Goal: Transaction & Acquisition: Purchase product/service

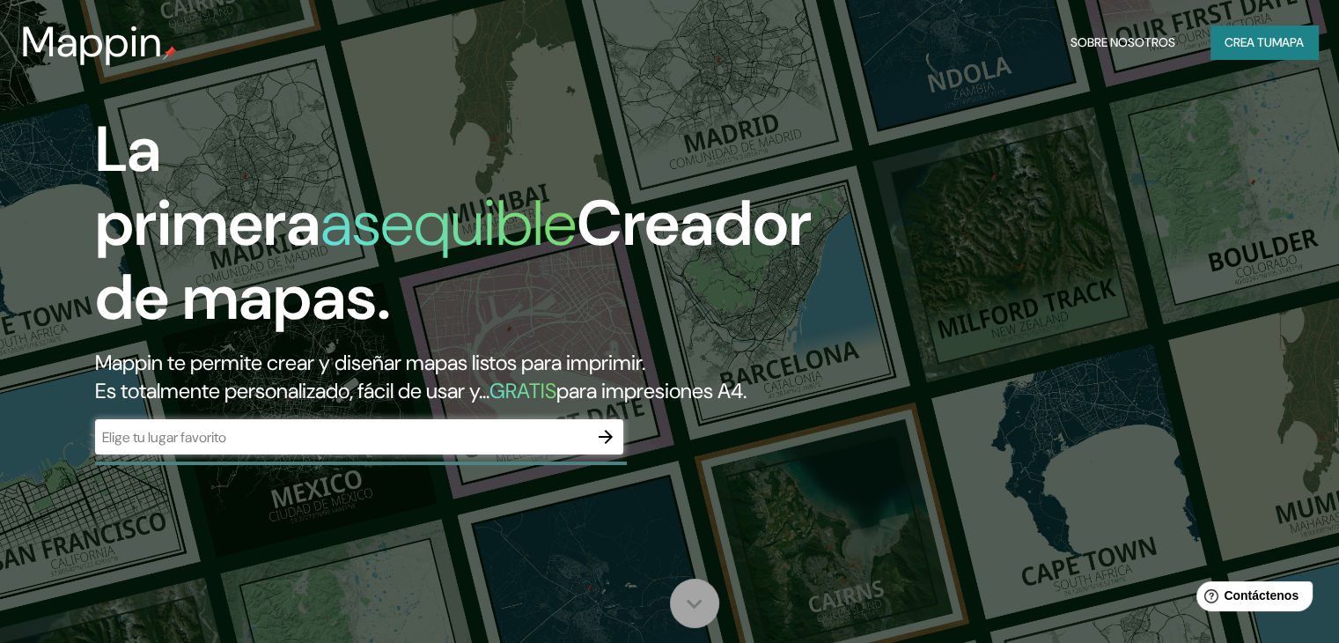
click at [694, 600] on icon at bounding box center [694, 603] width 31 height 31
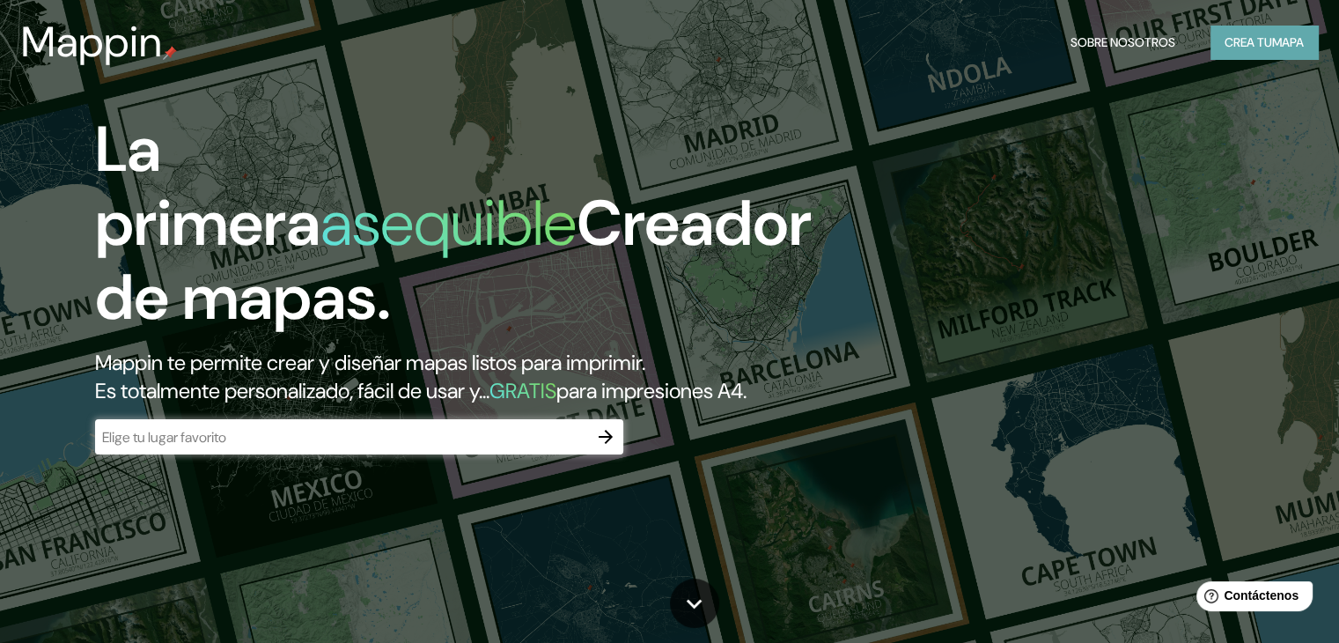
click at [1272, 52] on font "mapa" at bounding box center [1288, 42] width 32 height 23
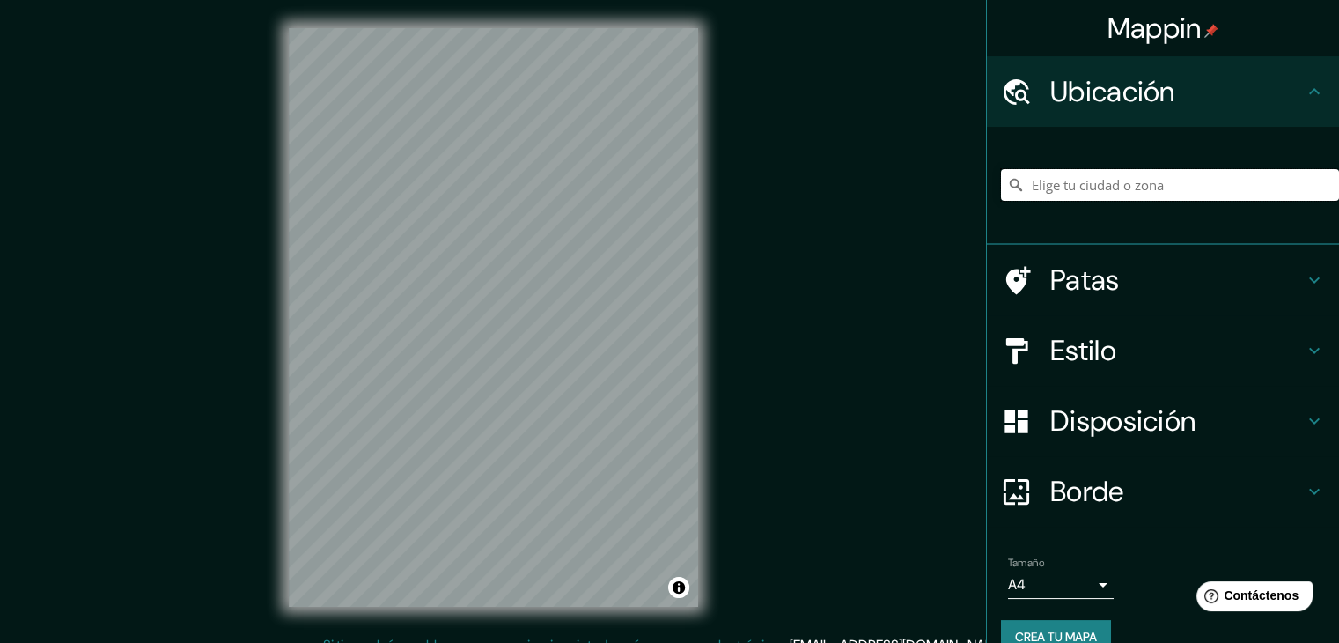
click at [1067, 184] on input "Elige tu ciudad o zona" at bounding box center [1170, 185] width 338 height 32
click at [1222, 187] on input "[PERSON_NAME], [GEOGRAPHIC_DATA][PERSON_NAME], [GEOGRAPHIC_DATA]" at bounding box center [1170, 185] width 338 height 32
click at [1243, 178] on input "[PERSON_NAME], [GEOGRAPHIC_DATA][PERSON_NAME], [GEOGRAPHIC_DATA]" at bounding box center [1170, 185] width 338 height 32
type input "[PERSON_NAME], [GEOGRAPHIC_DATA][PERSON_NAME], [GEOGRAPHIC_DATA]"
click at [1318, 180] on icon "Claro" at bounding box center [1325, 185] width 14 height 14
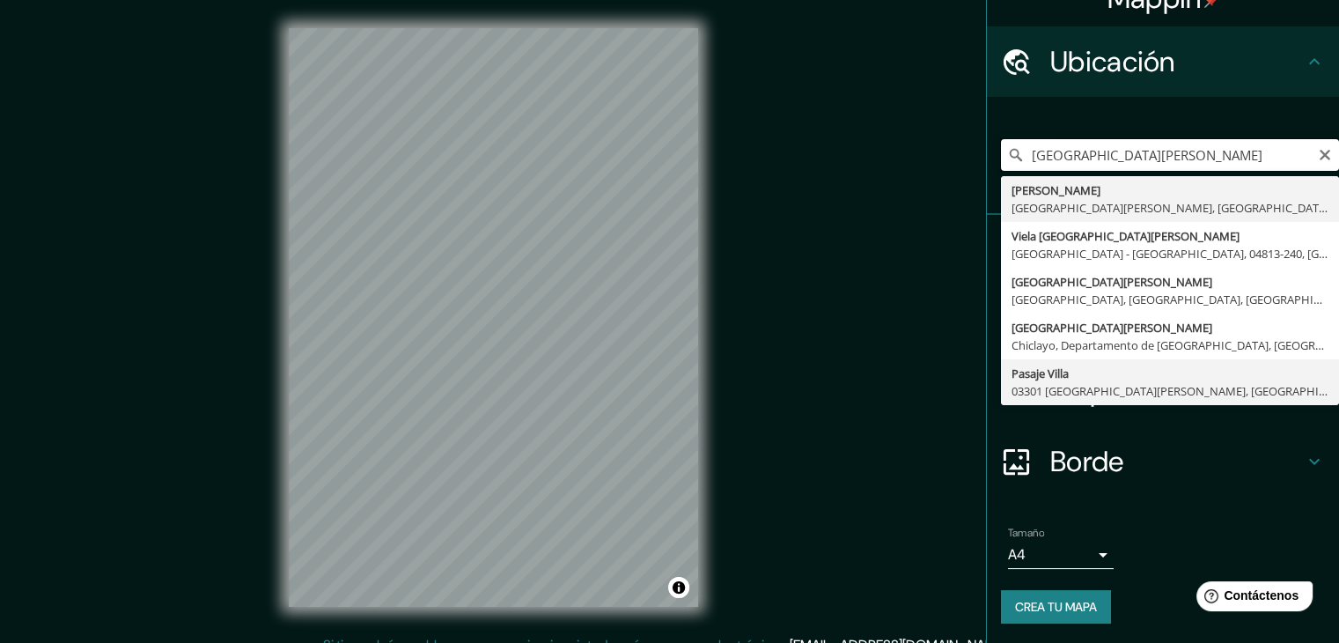
scroll to position [31, 0]
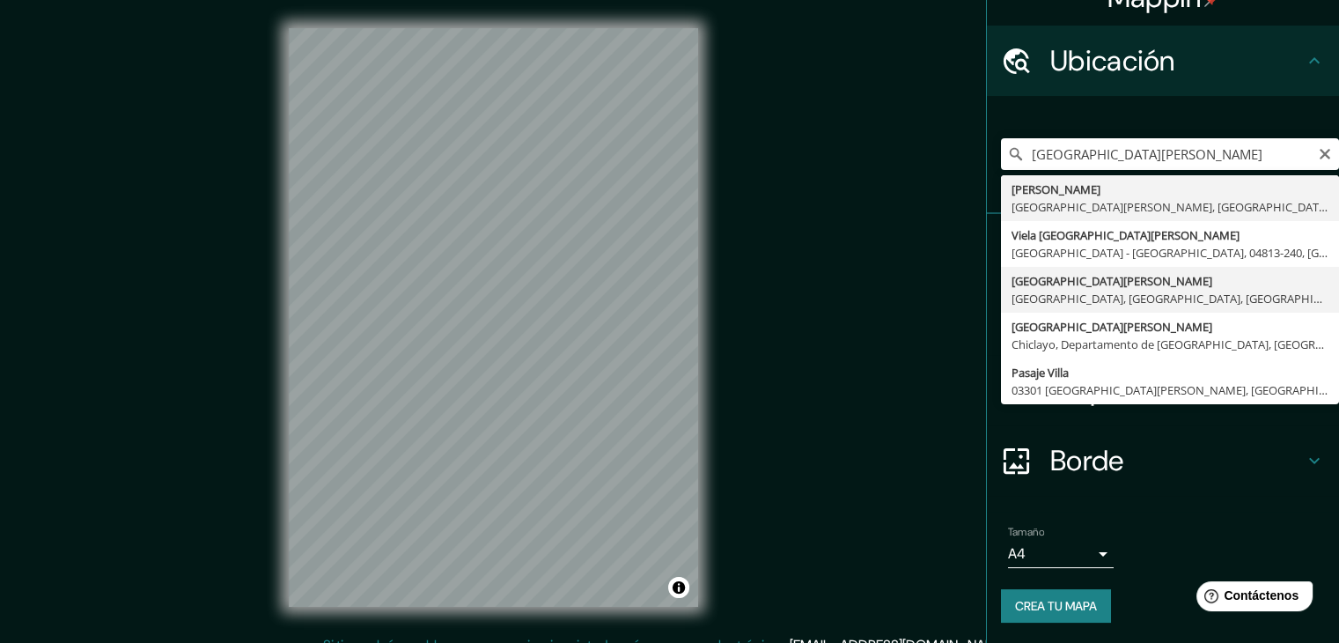
type input "[GEOGRAPHIC_DATA][PERSON_NAME], [GEOGRAPHIC_DATA], [GEOGRAPHIC_DATA], [GEOGRAPH…"
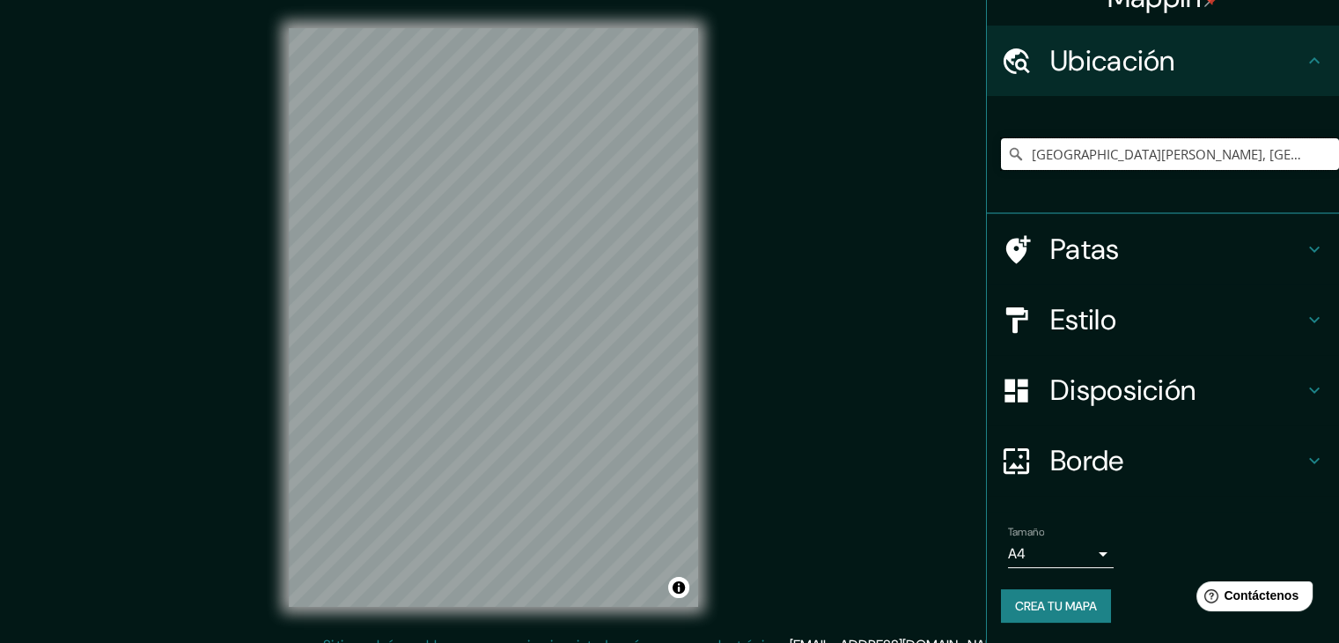
scroll to position [0, 0]
click at [1208, 312] on h4 "Estilo" at bounding box center [1177, 319] width 254 height 35
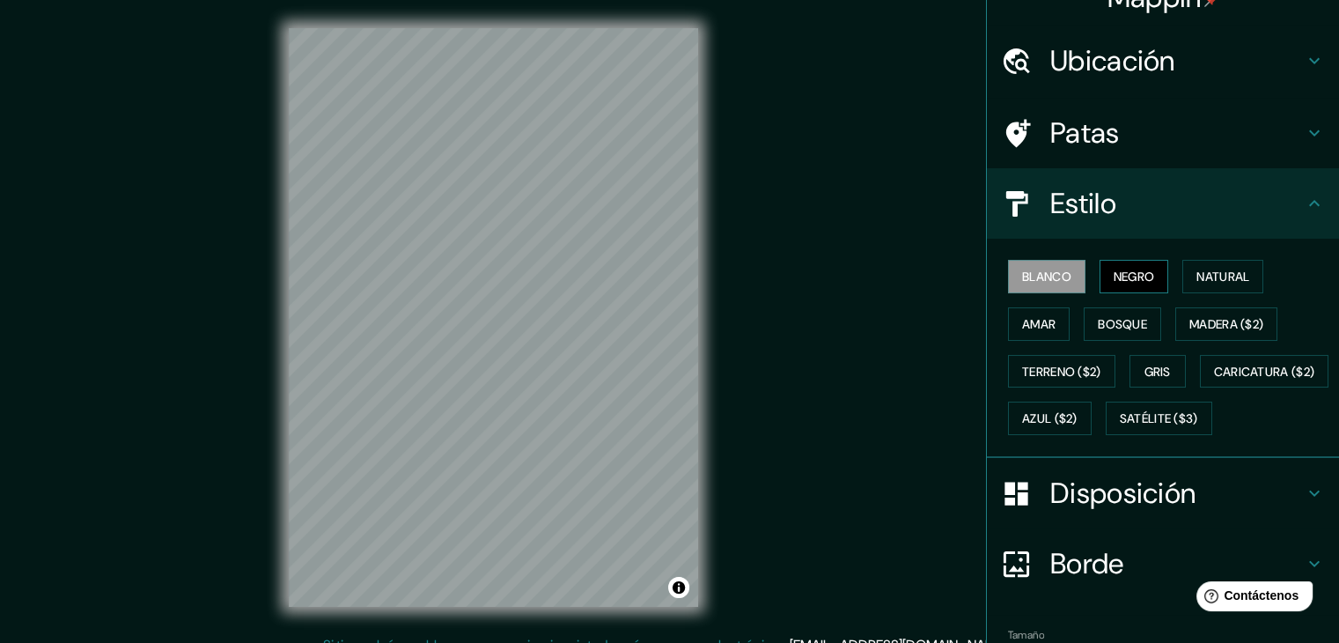
click at [1140, 276] on font "Negro" at bounding box center [1134, 277] width 41 height 16
click at [1196, 270] on font "Natural" at bounding box center [1222, 277] width 53 height 16
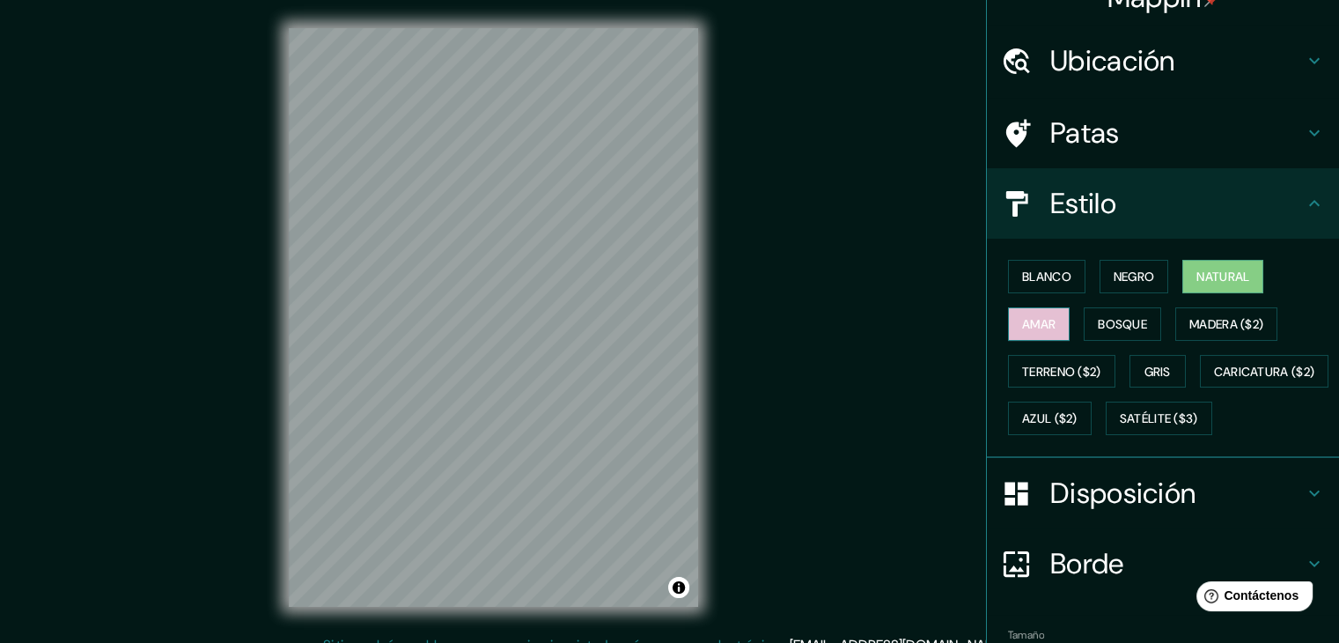
click at [1044, 329] on button "Amar" at bounding box center [1039, 323] width 62 height 33
click at [1084, 322] on button "Bosque" at bounding box center [1122, 323] width 77 height 33
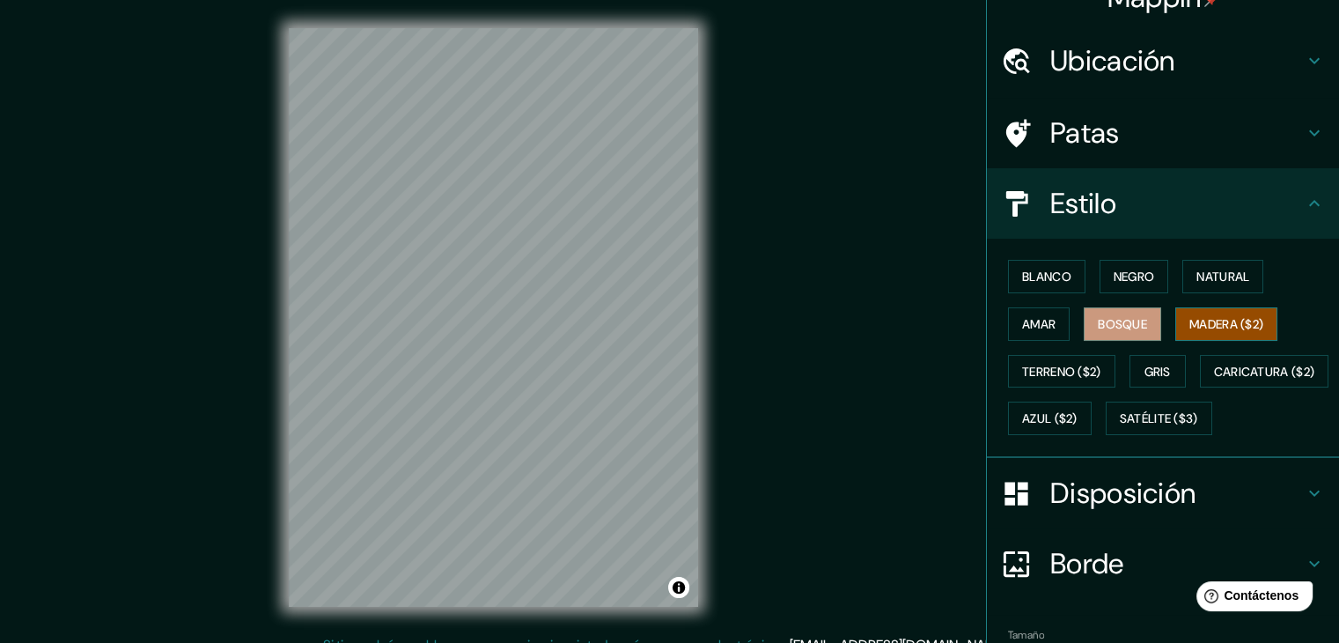
click at [1189, 316] on font "Madera ($2)" at bounding box center [1226, 324] width 74 height 16
drag, startPoint x: 517, startPoint y: 289, endPoint x: 484, endPoint y: 335, distance: 56.9
click at [482, 339] on div at bounding box center [489, 340] width 14 height 14
click at [1149, 366] on font "Gris" at bounding box center [1158, 372] width 26 height 16
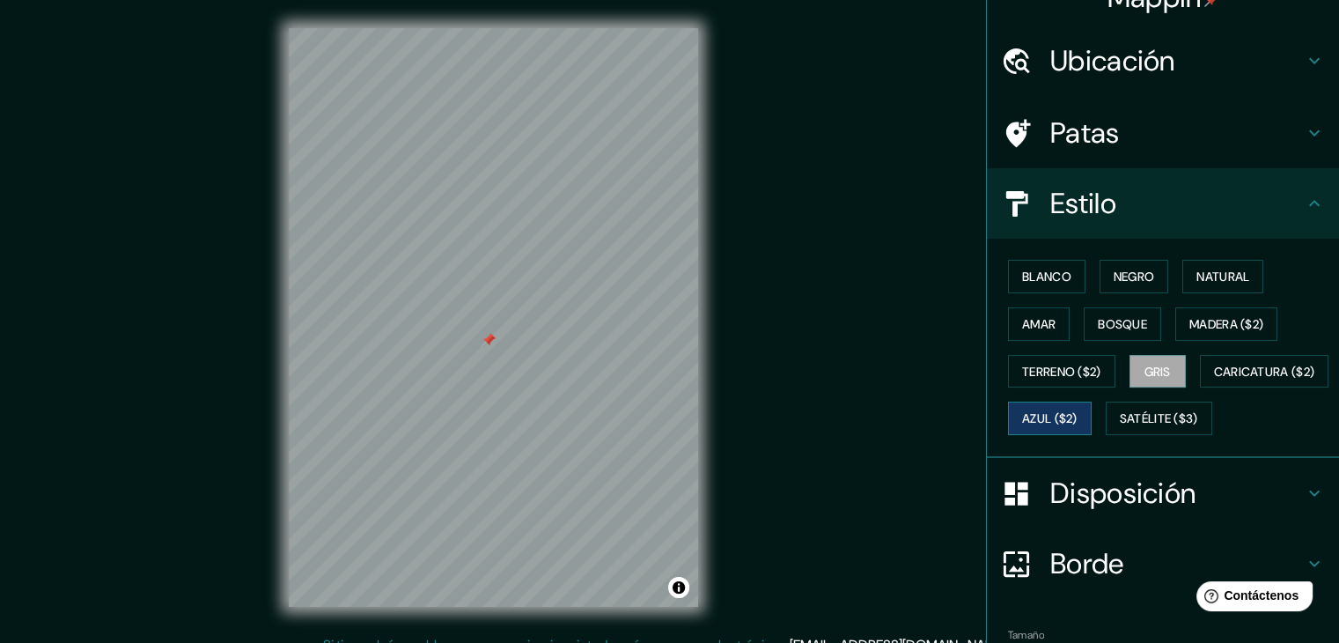
click at [1078, 411] on font "Azul ($2)" at bounding box center [1049, 419] width 55 height 16
click at [1214, 383] on font "Caricatura ($2)" at bounding box center [1264, 371] width 101 height 23
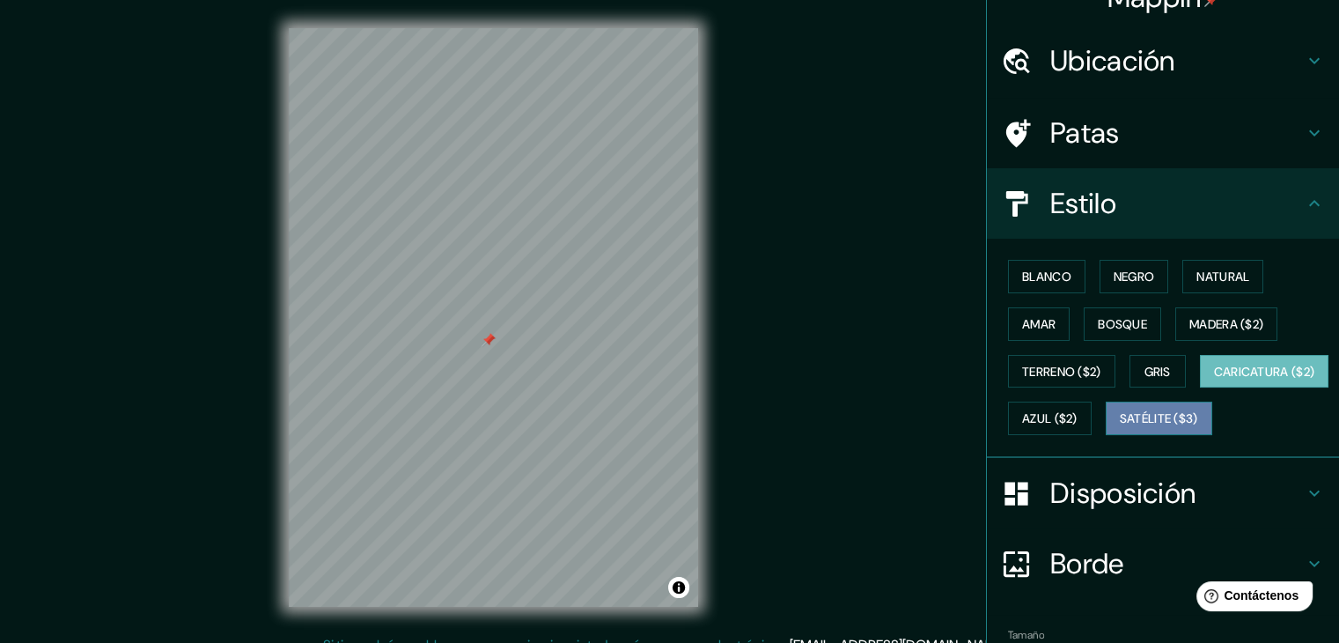
click at [1120, 427] on font "Satélite ($3)" at bounding box center [1159, 419] width 78 height 16
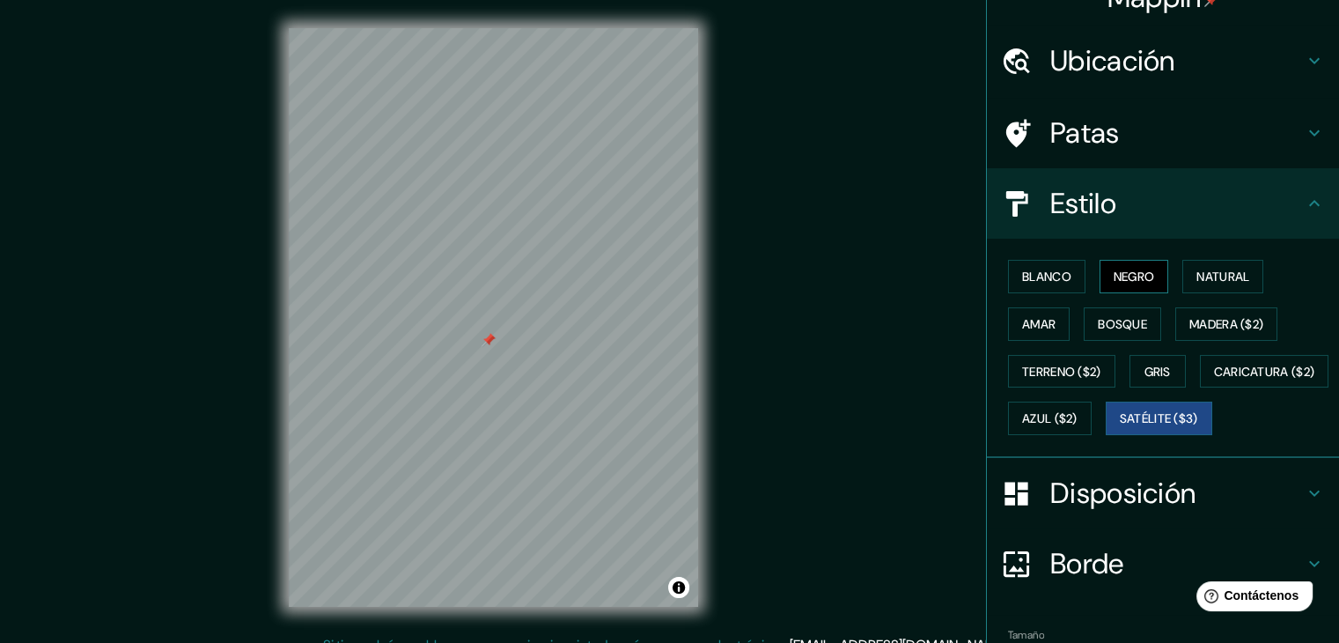
click at [1114, 276] on font "Negro" at bounding box center [1134, 277] width 41 height 16
click at [1206, 269] on font "Natural" at bounding box center [1222, 277] width 53 height 16
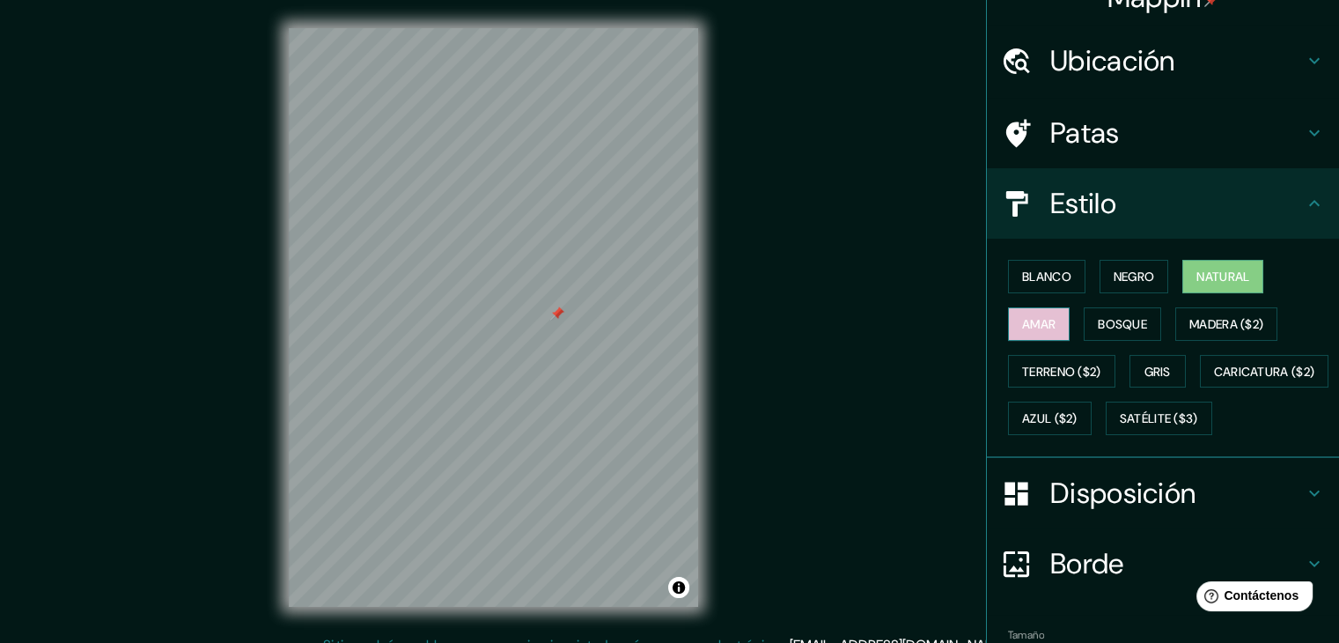
click at [1022, 316] on font "Amar" at bounding box center [1038, 324] width 33 height 16
click at [1116, 316] on font "Bosque" at bounding box center [1122, 324] width 49 height 16
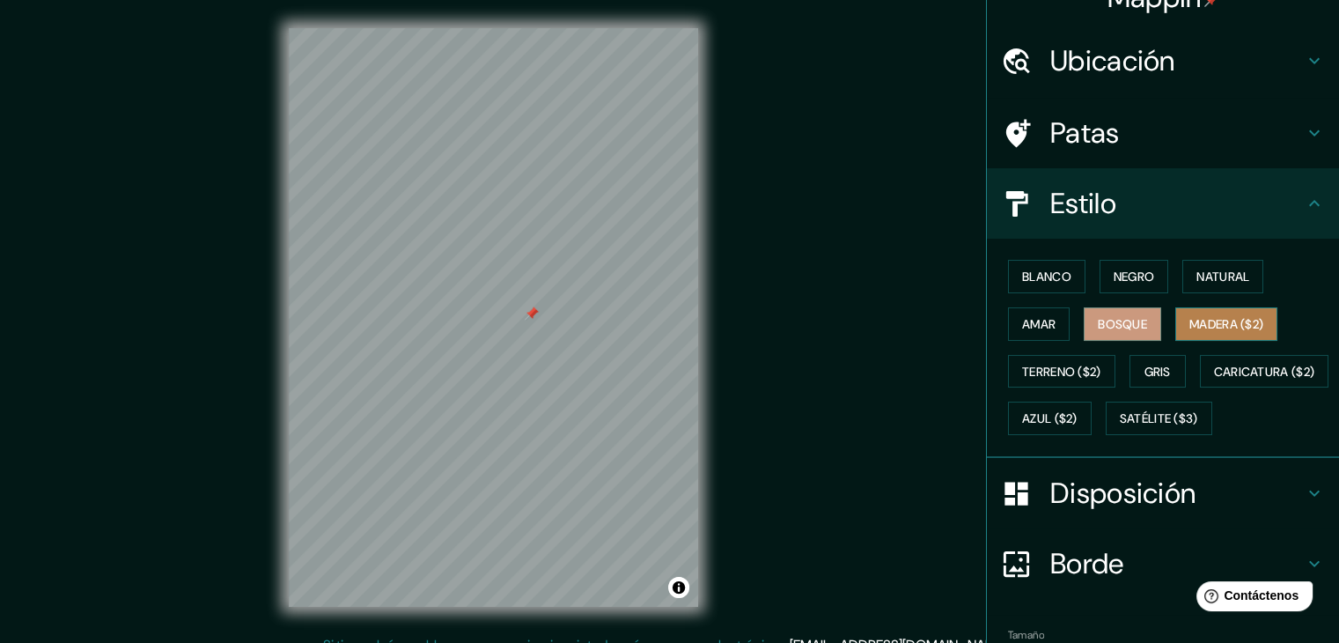
click at [1192, 321] on font "Madera ($2)" at bounding box center [1226, 324] width 74 height 16
click at [1211, 511] on h4 "Disposición" at bounding box center [1177, 492] width 254 height 35
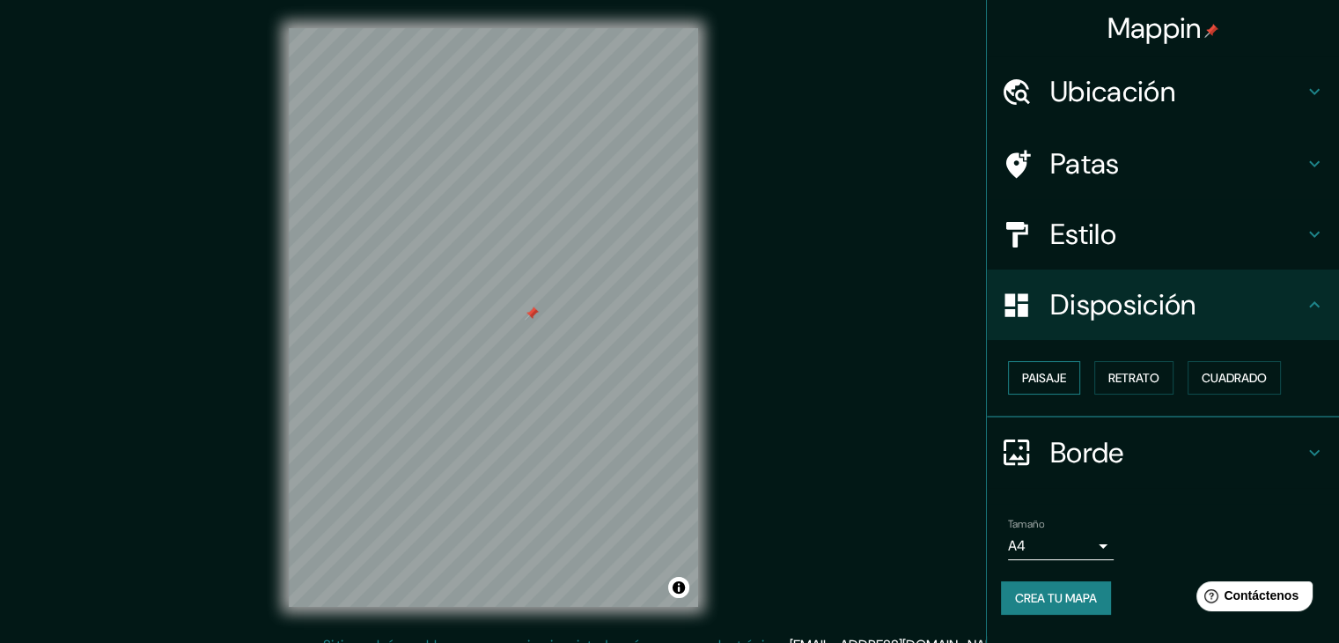
click at [1054, 374] on font "Paisaje" at bounding box center [1044, 378] width 44 height 16
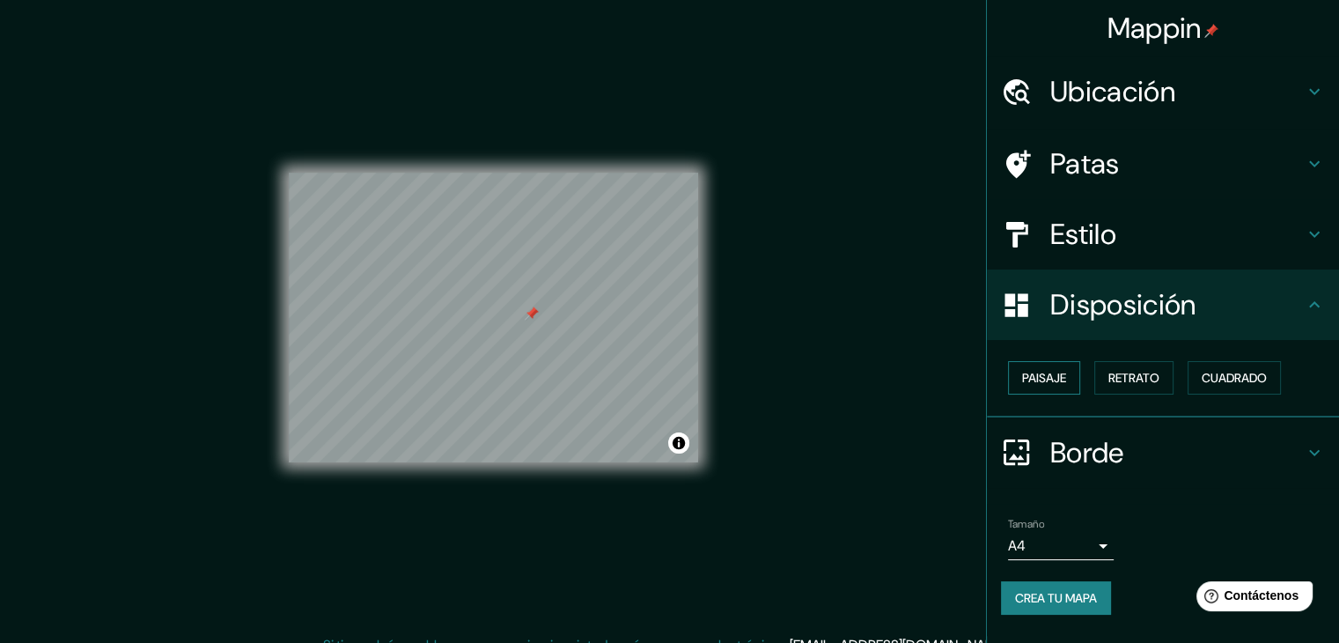
click at [1053, 376] on font "Paisaje" at bounding box center [1044, 378] width 44 height 16
click at [1138, 367] on font "Retrato" at bounding box center [1133, 377] width 51 height 23
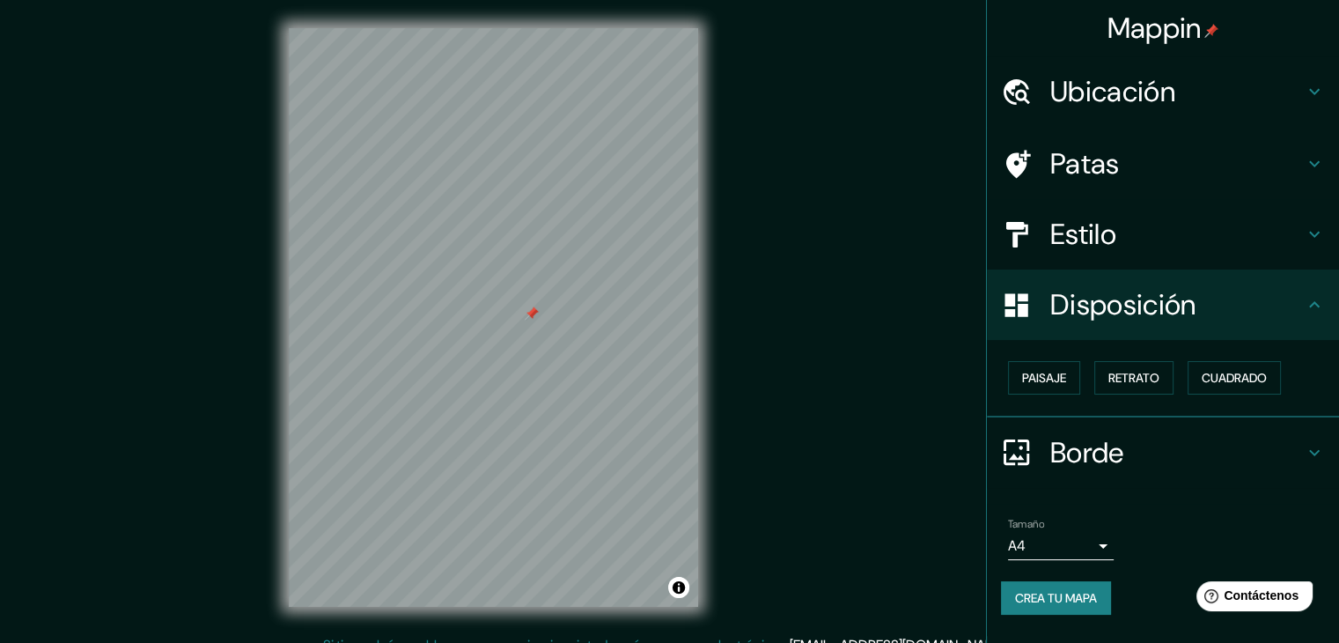
click at [1244, 357] on div "Paisaje Retrato Cuadrado" at bounding box center [1170, 378] width 338 height 48
click at [1247, 374] on font "Cuadrado" at bounding box center [1234, 378] width 65 height 16
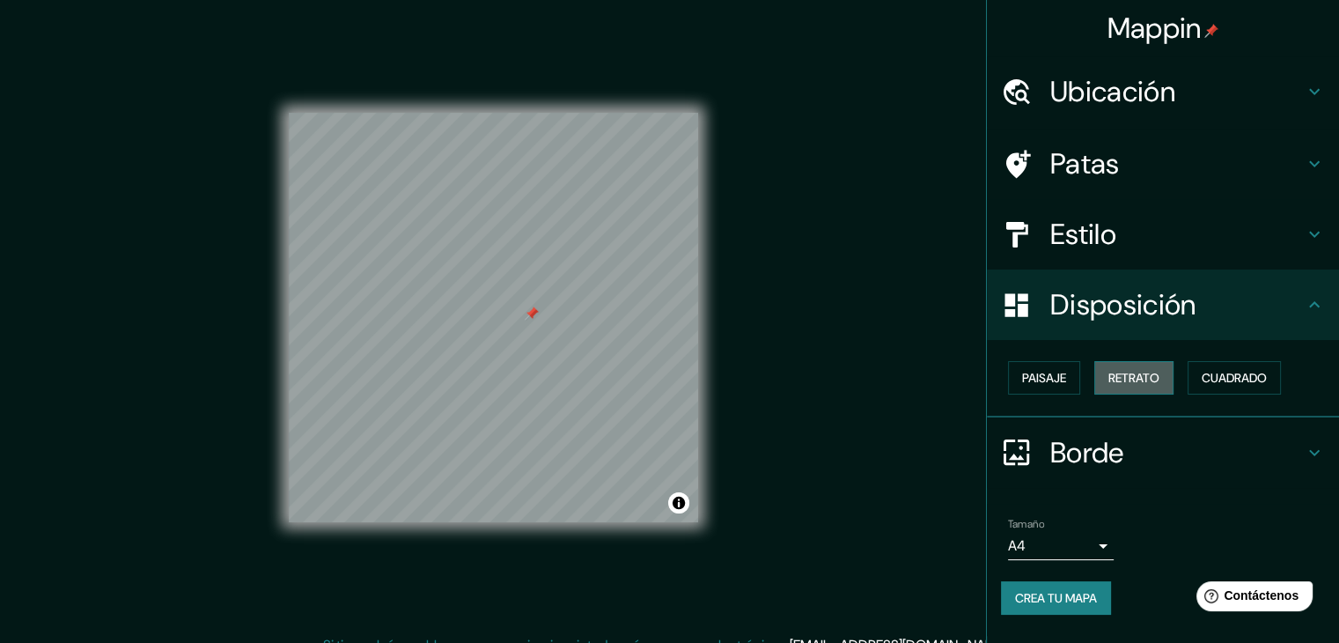
click at [1130, 371] on font "Retrato" at bounding box center [1133, 378] width 51 height 16
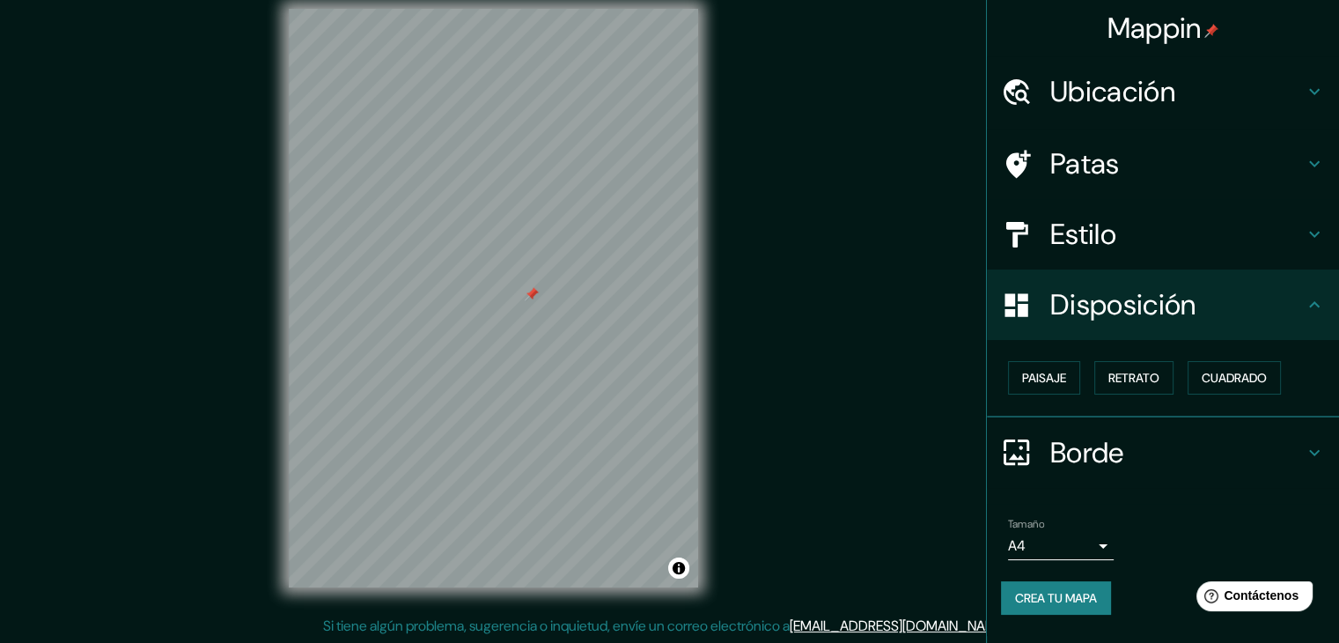
scroll to position [20, 0]
click at [1095, 593] on font "Crea tu mapa" at bounding box center [1056, 598] width 82 height 16
